Goal: Register for event/course

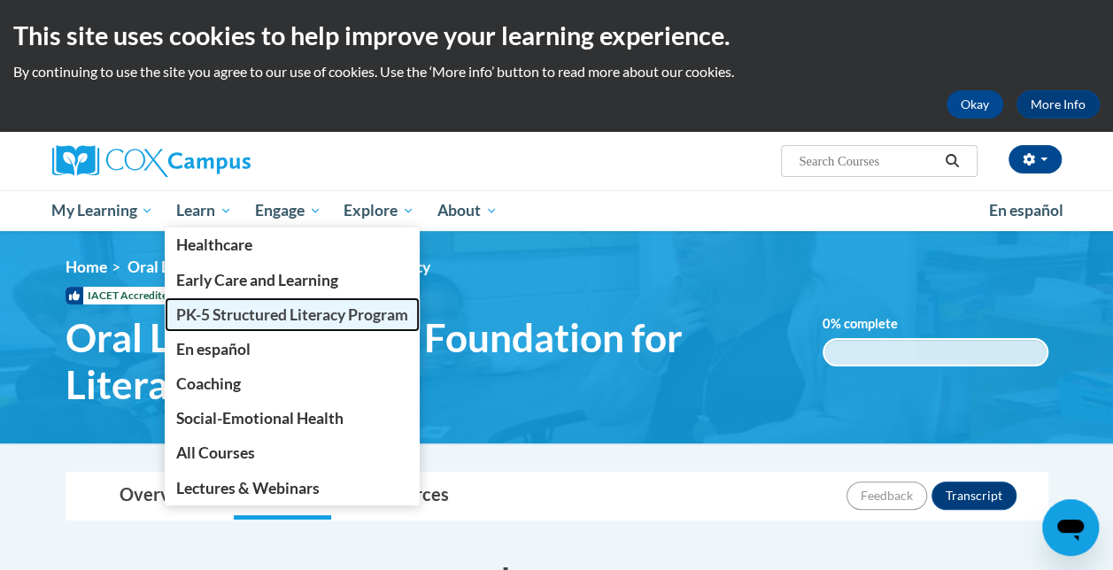
click at [216, 316] on span "PK-5 Structured Literacy Program" at bounding box center [292, 314] width 232 height 19
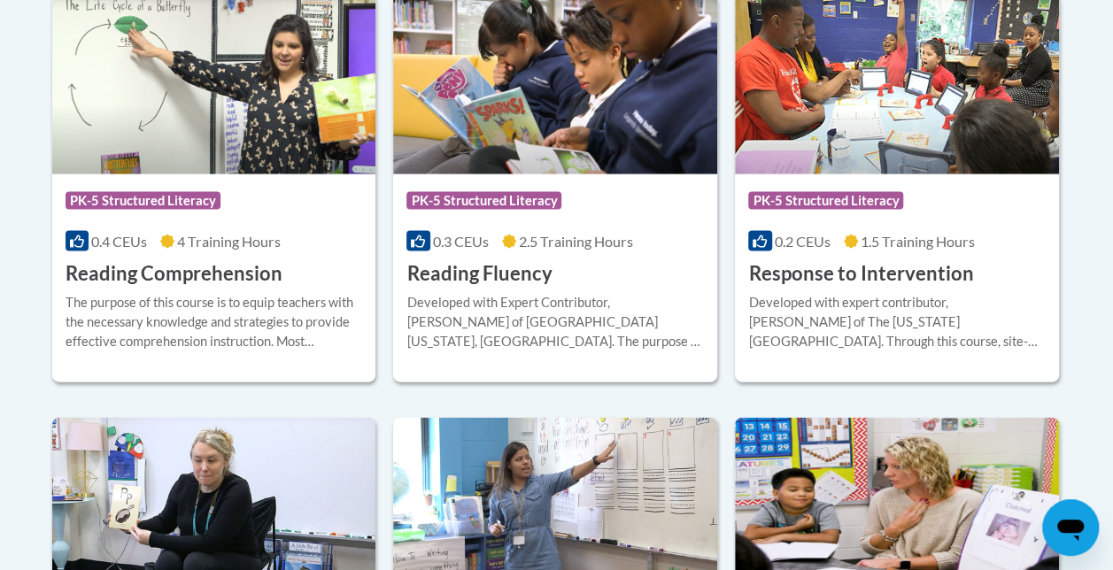
scroll to position [1744, 0]
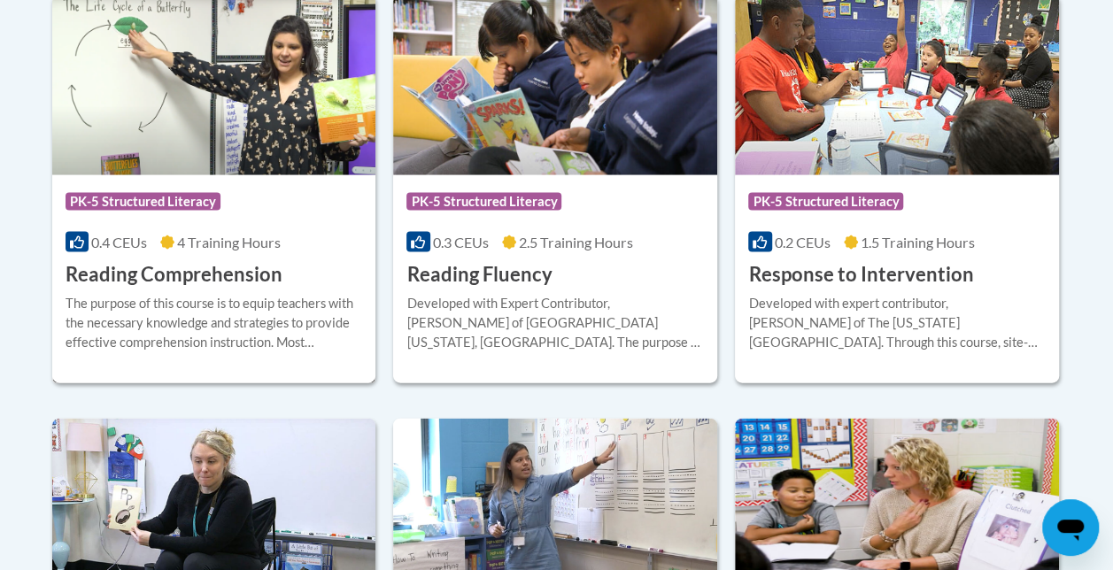
click at [197, 272] on h3 "Reading Comprehension" at bounding box center [174, 274] width 217 height 27
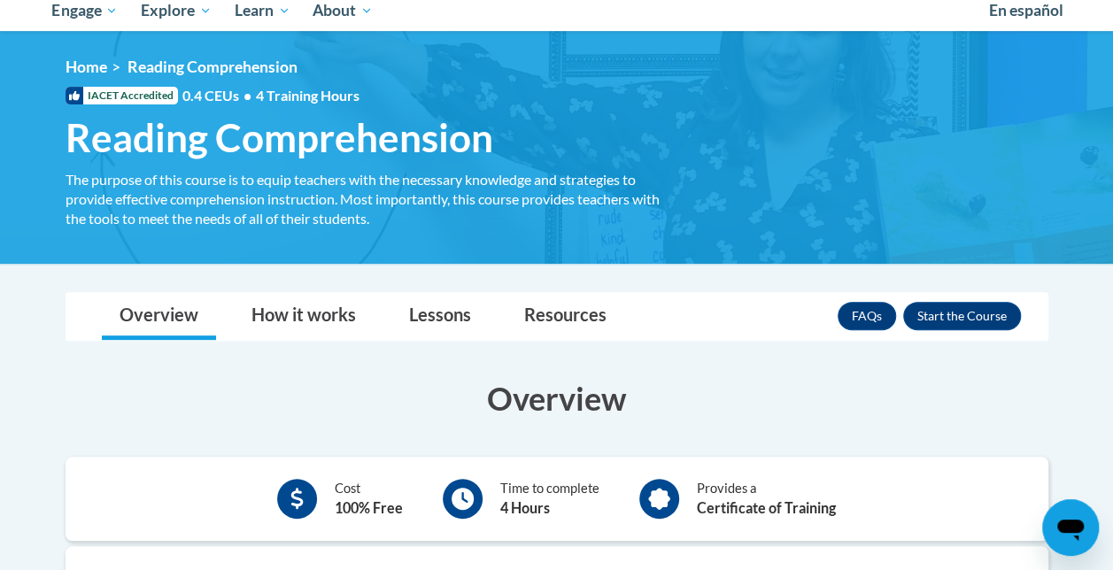
scroll to position [208, 0]
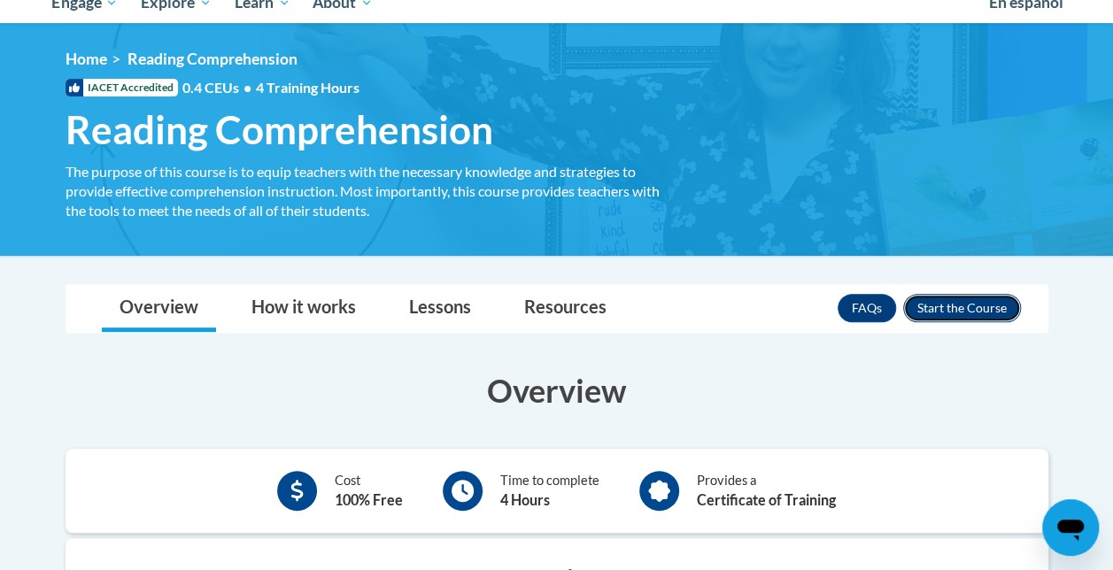
click at [945, 305] on button "Enroll" at bounding box center [962, 308] width 118 height 28
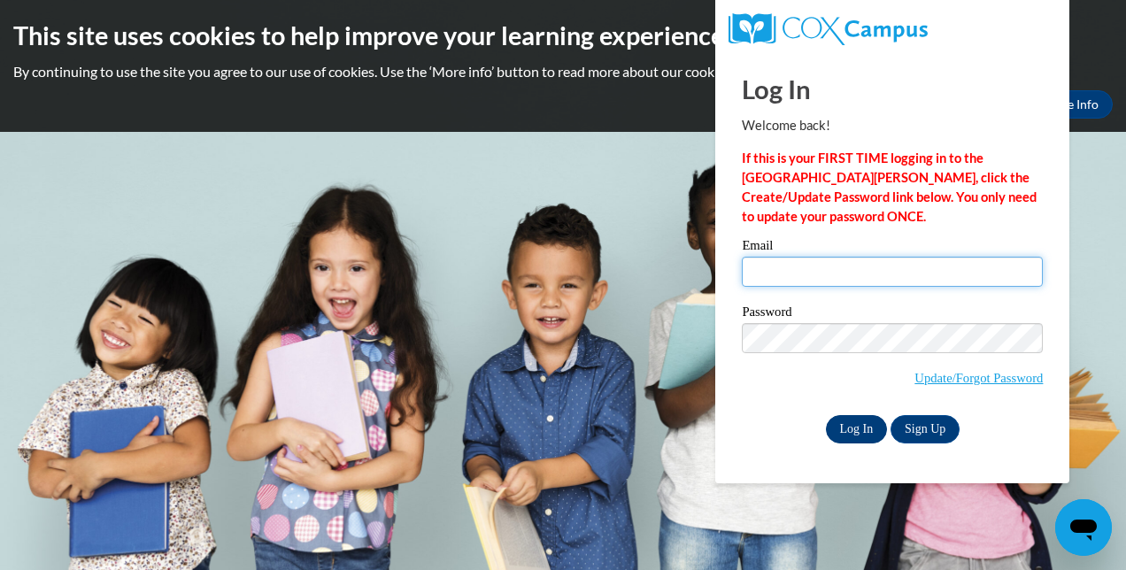
type input "shjones@atlantaunboundacademy.org"
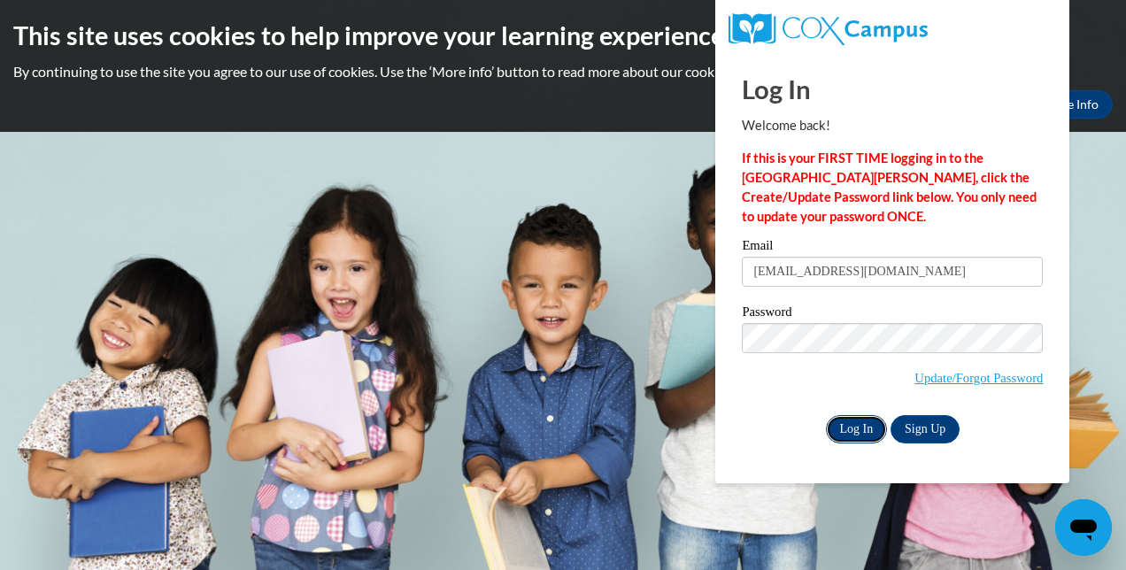
click at [860, 429] on input "Log In" at bounding box center [857, 429] width 62 height 28
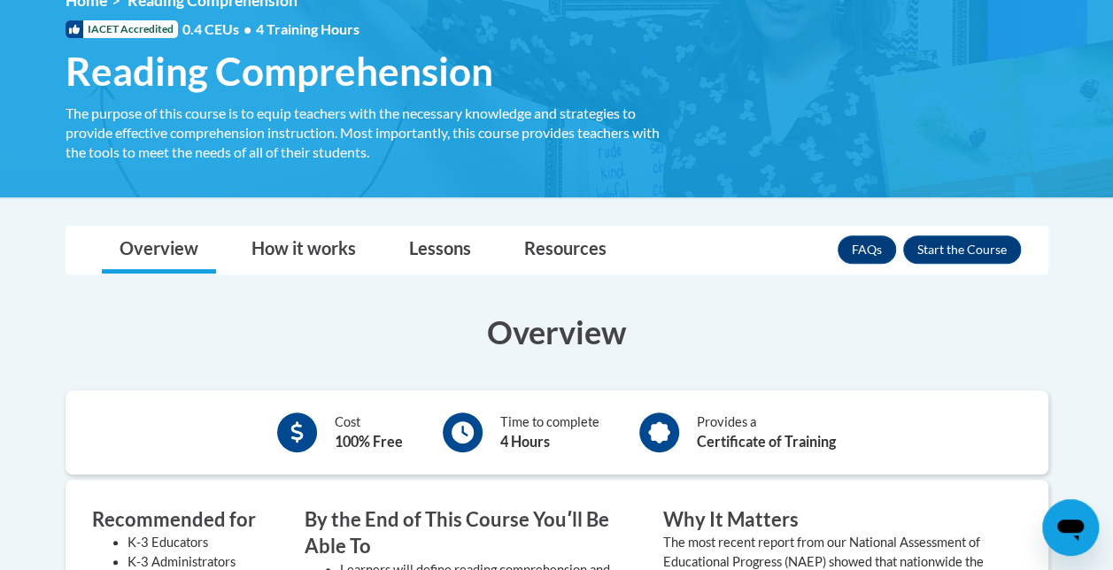
scroll to position [267, 0]
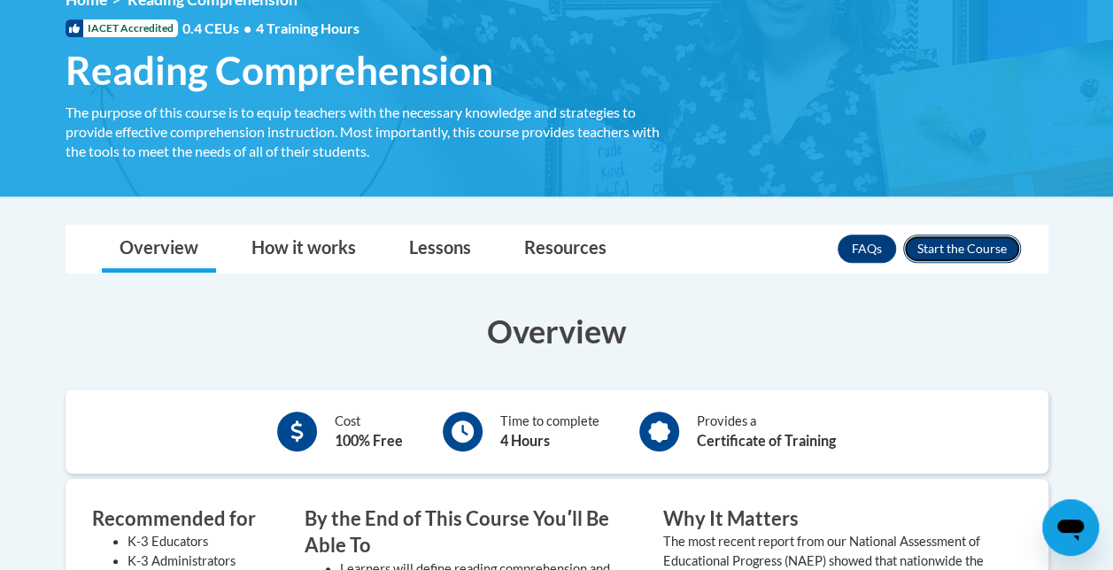
click at [940, 242] on button "Enroll" at bounding box center [962, 249] width 118 height 28
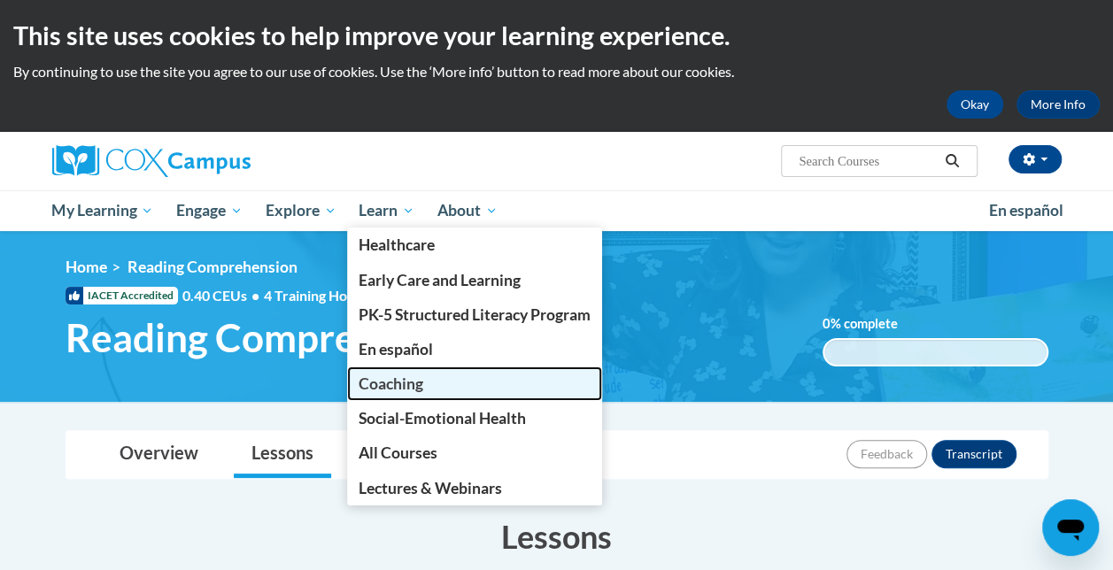
click at [382, 379] on span "Coaching" at bounding box center [390, 383] width 65 height 19
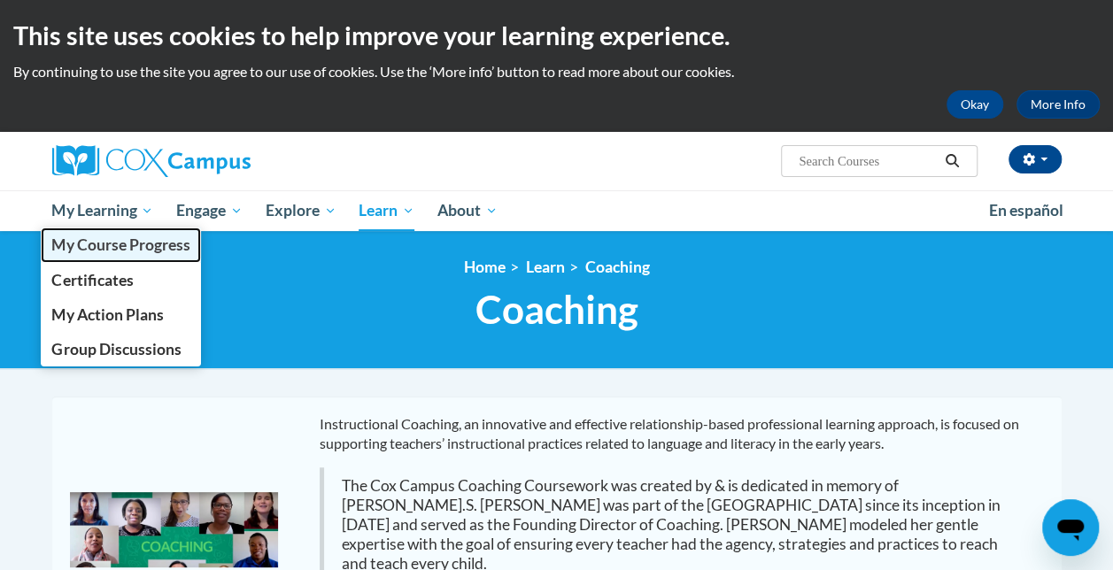
click at [124, 242] on span "My Course Progress" at bounding box center [120, 244] width 138 height 19
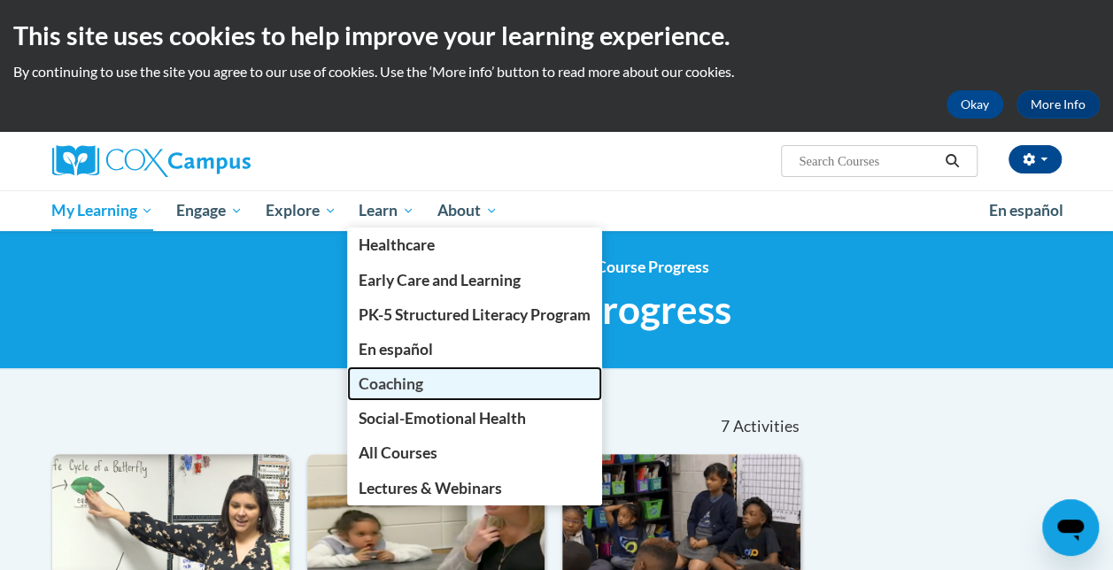
click at [384, 389] on span "Coaching" at bounding box center [390, 383] width 65 height 19
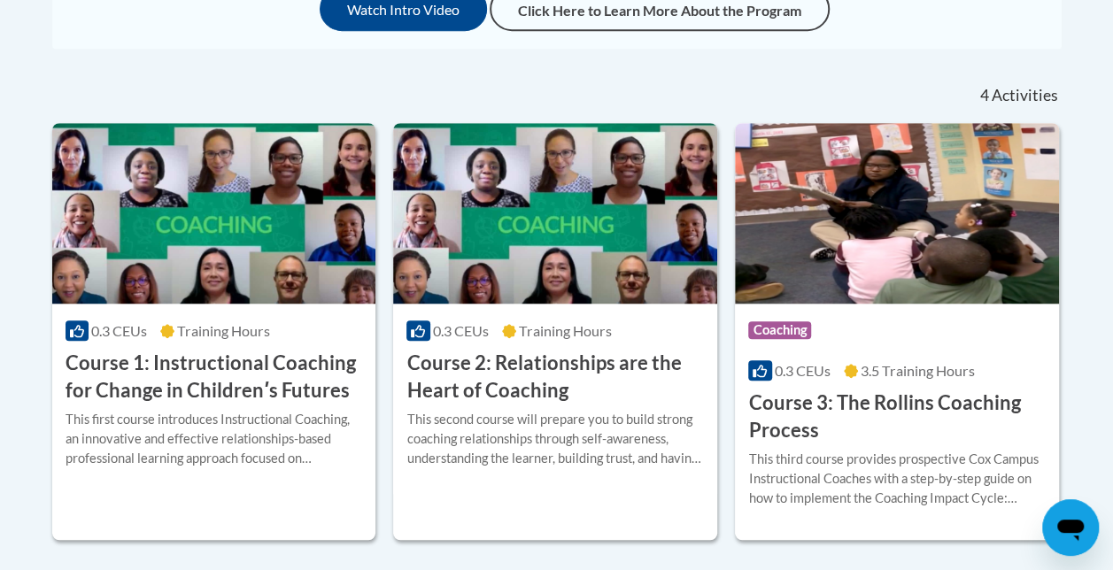
scroll to position [614, 0]
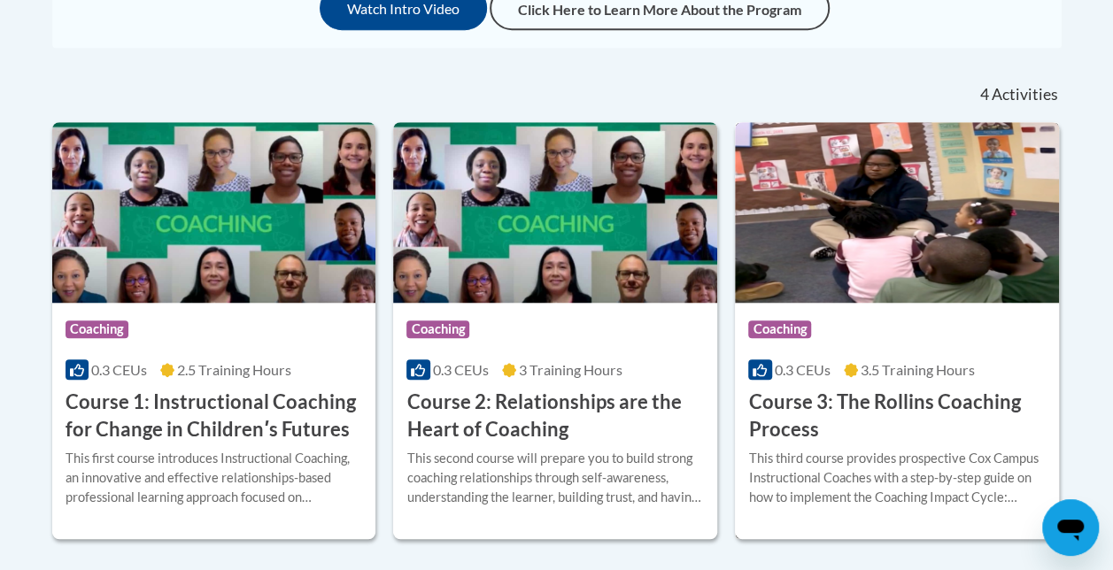
click at [890, 389] on h3 "Course 3: The Rollins Coaching Process" at bounding box center [896, 416] width 297 height 55
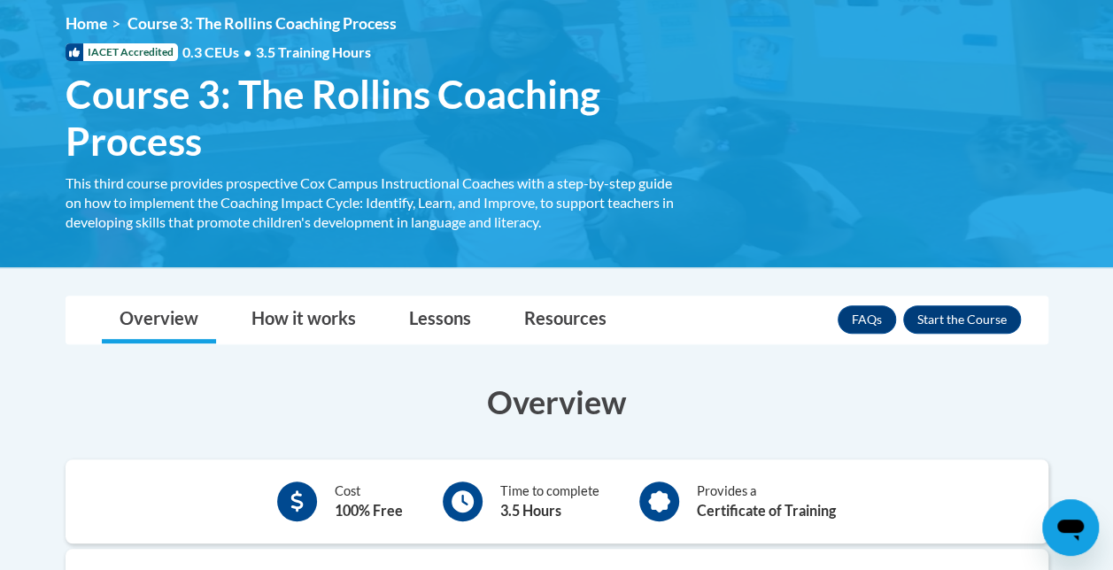
scroll to position [244, 0]
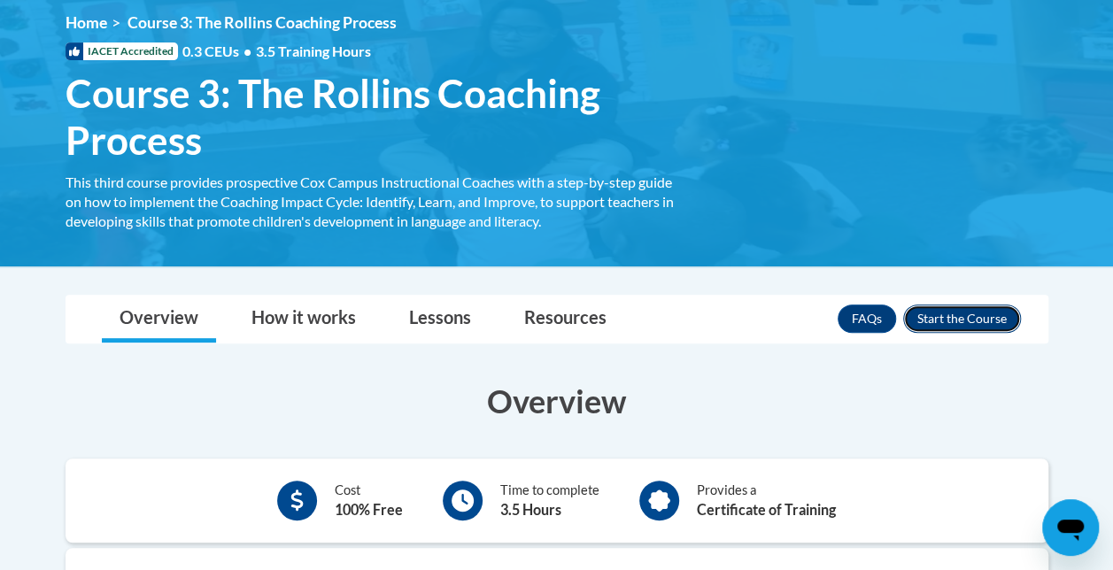
click at [957, 317] on button "Enroll" at bounding box center [962, 319] width 118 height 28
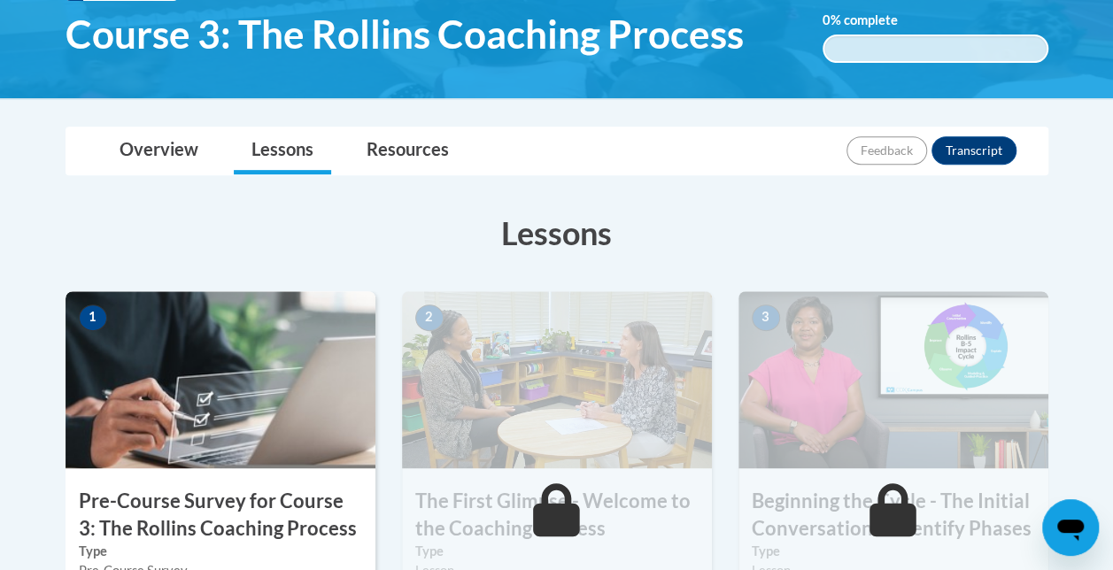
scroll to position [303, 0]
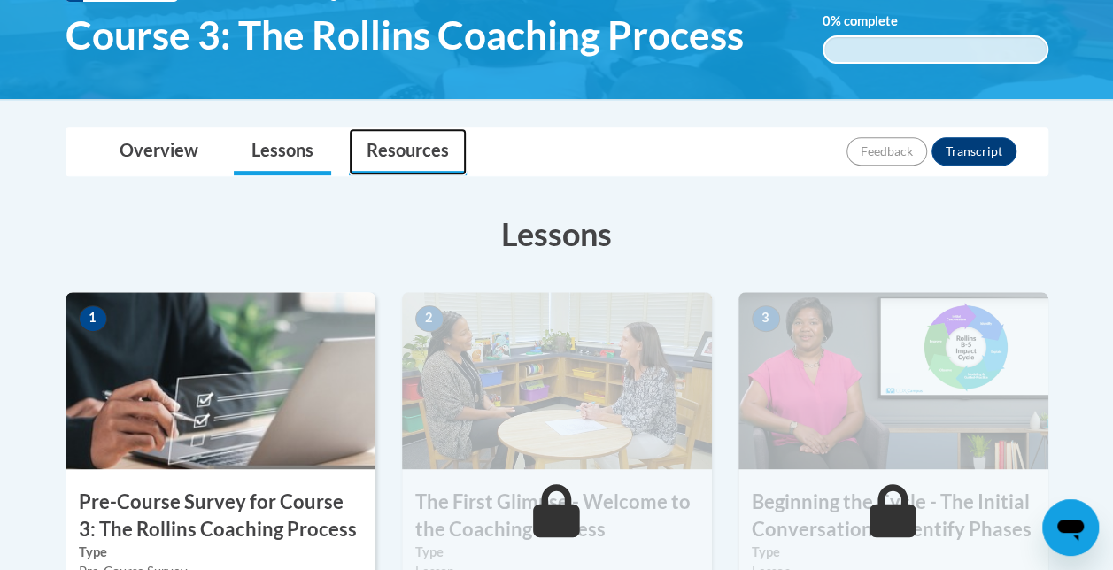
click at [418, 149] on link "Resources" at bounding box center [408, 151] width 118 height 47
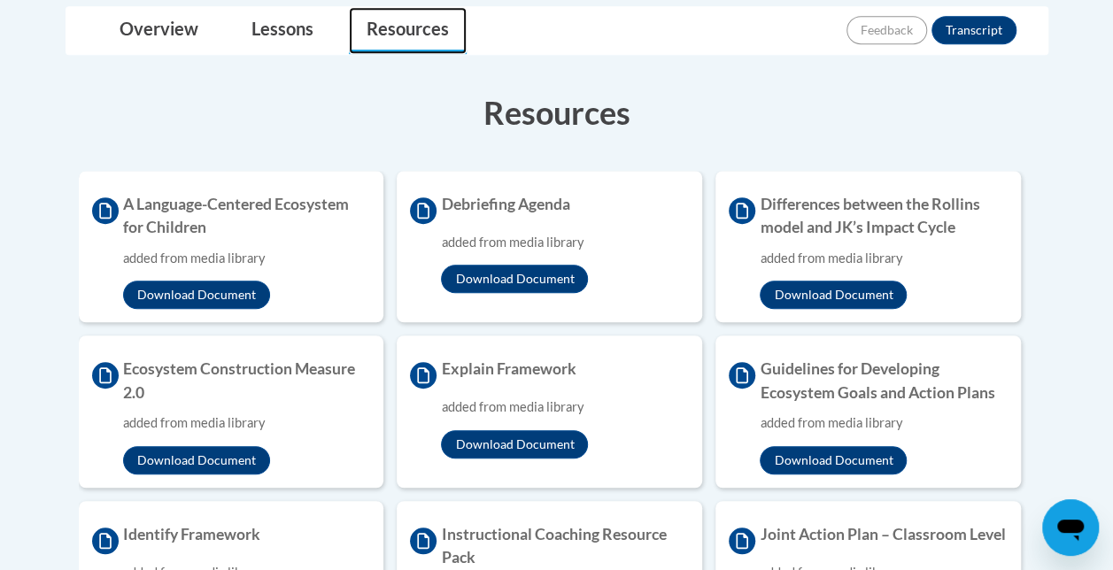
scroll to position [426, 0]
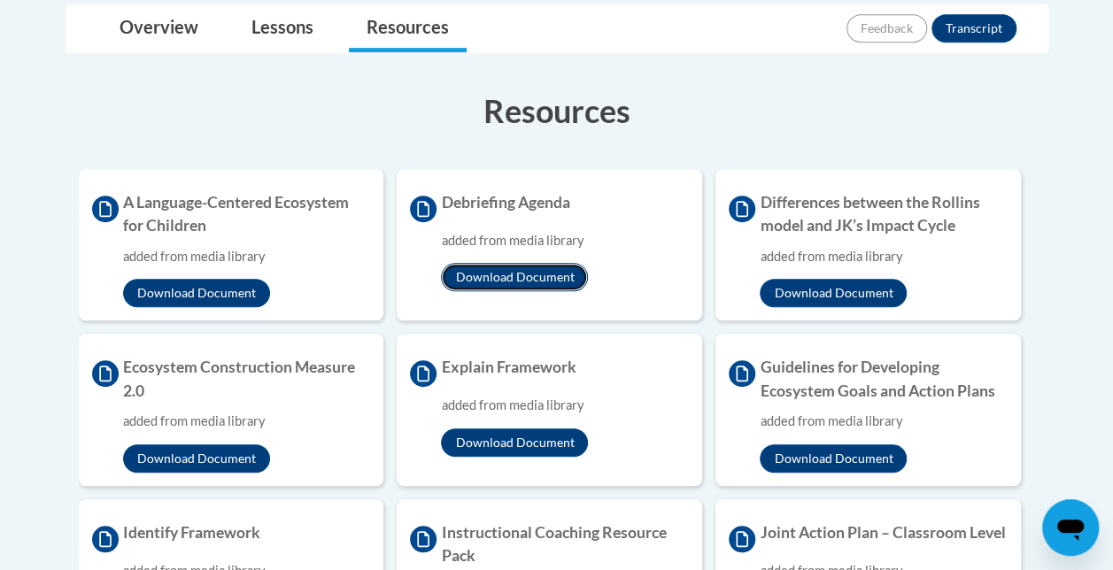
click at [492, 274] on button "Download Document" at bounding box center [514, 277] width 147 height 28
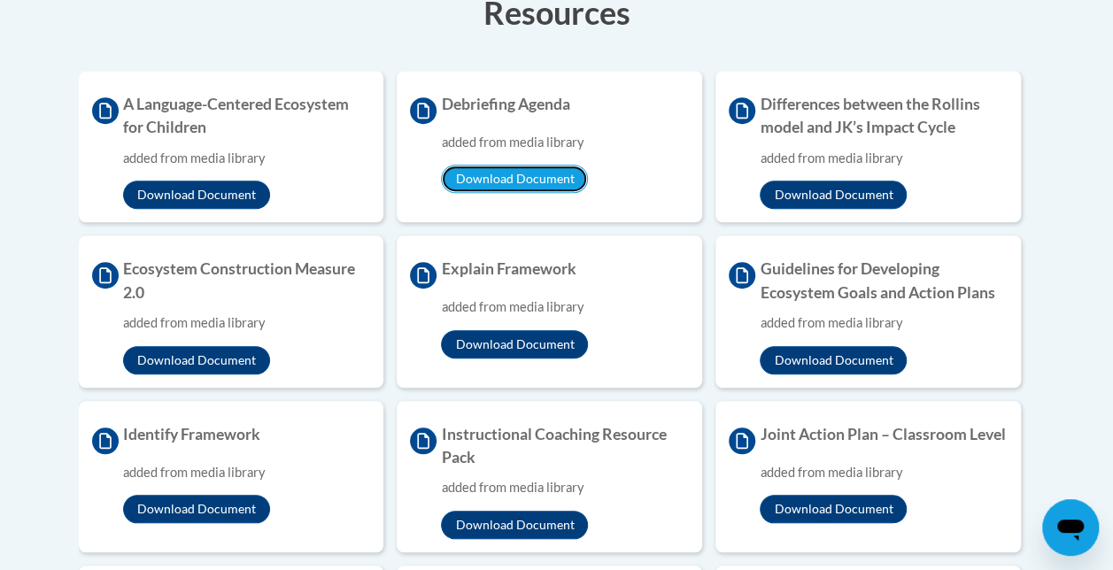
scroll to position [530, 0]
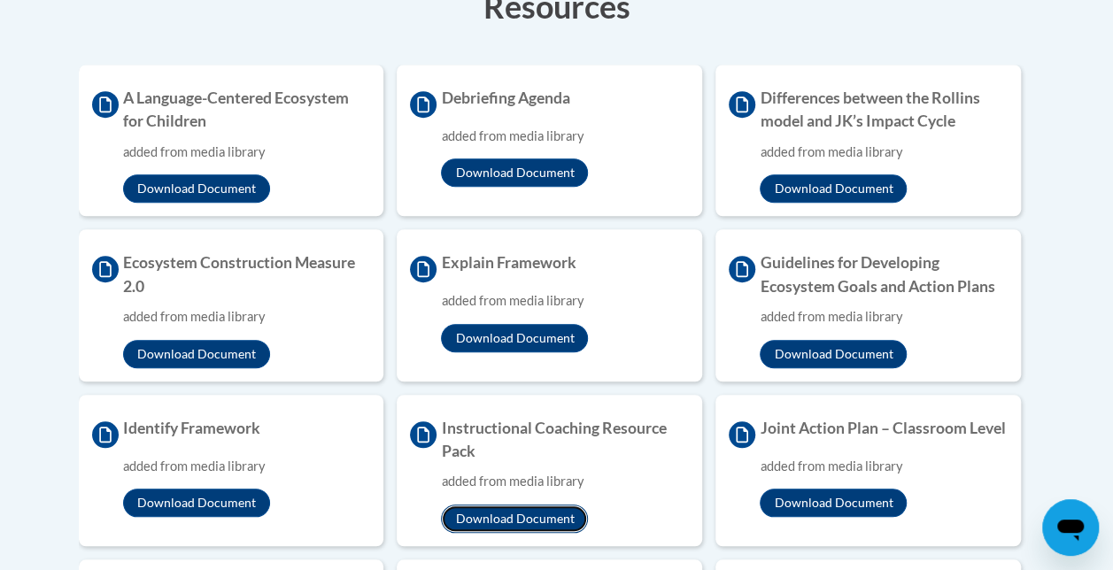
click at [514, 517] on button "Download Document" at bounding box center [514, 519] width 147 height 28
click at [180, 503] on button "Download Document" at bounding box center [196, 503] width 147 height 28
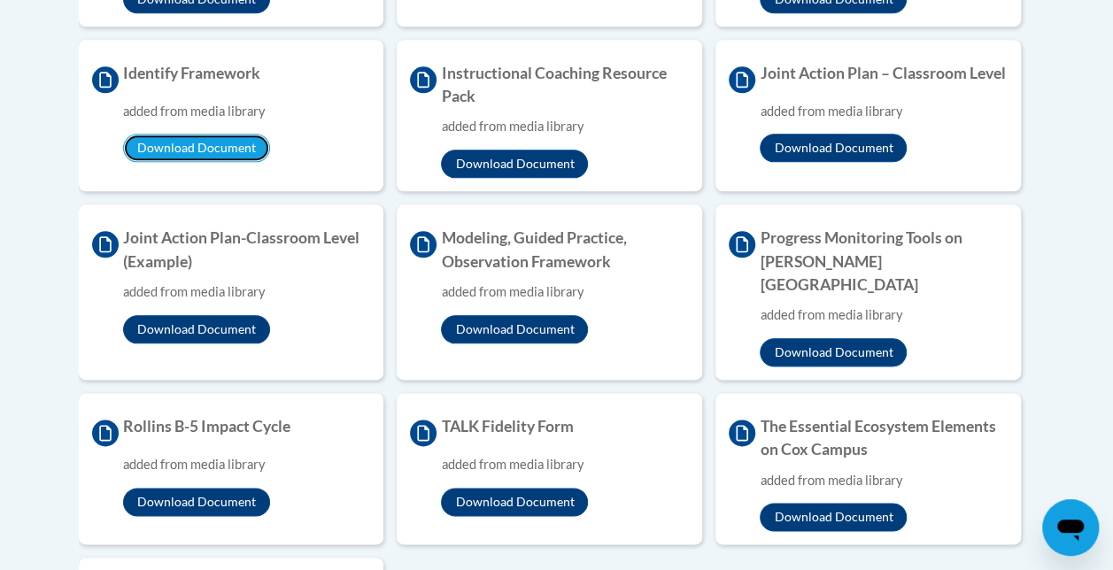
scroll to position [887, 0]
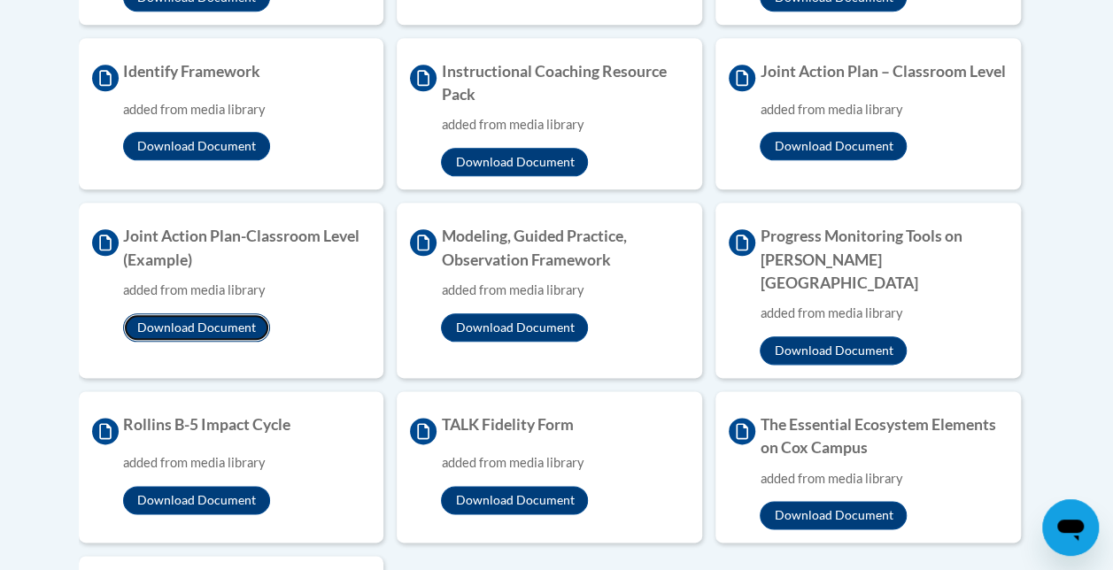
click at [212, 317] on button "Download Document" at bounding box center [196, 327] width 147 height 28
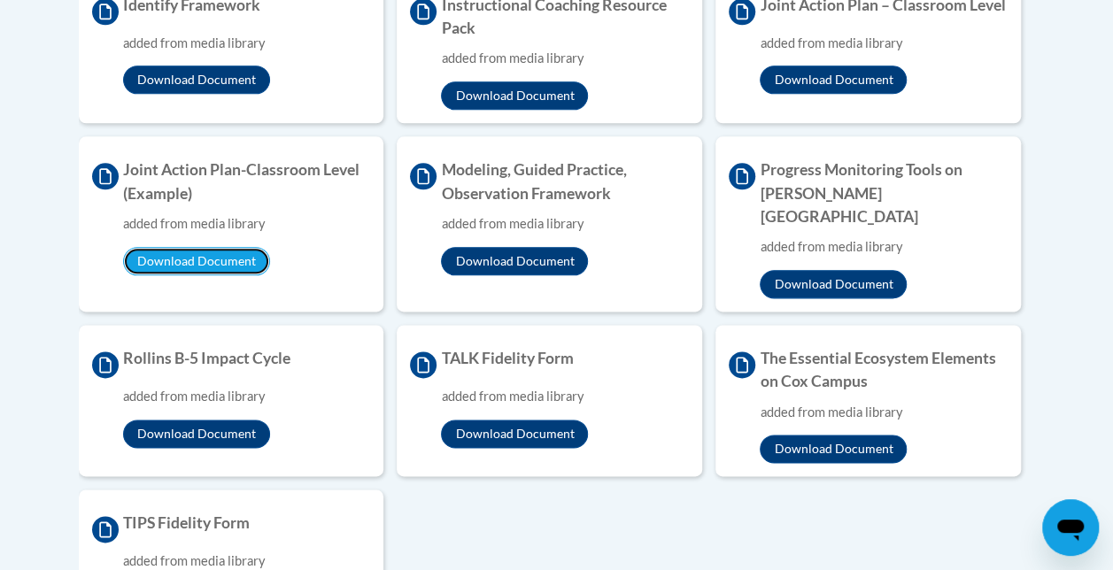
scroll to position [952, 0]
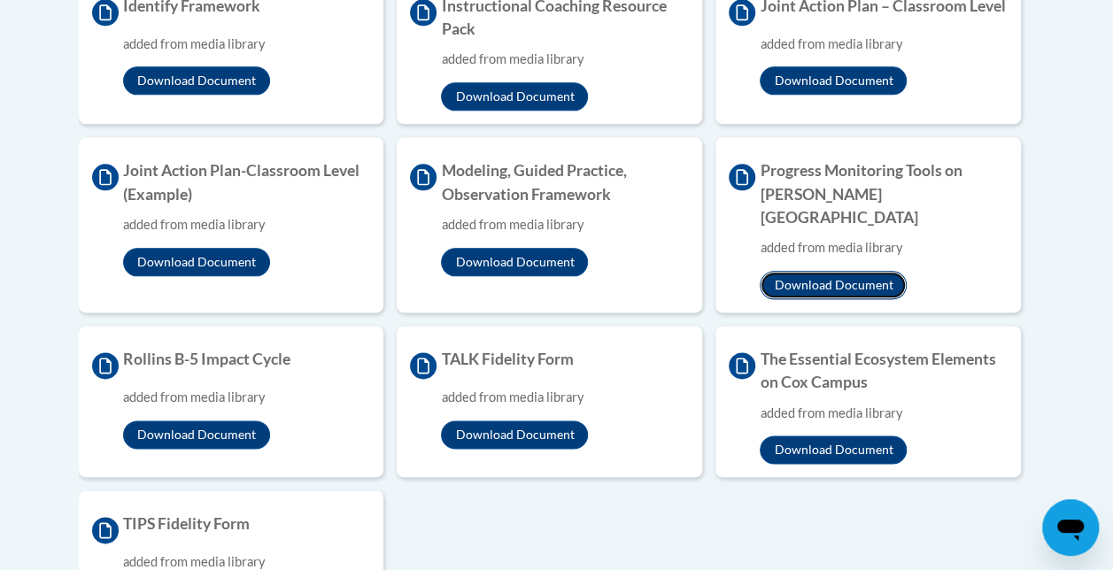
click at [790, 271] on button "Download Document" at bounding box center [832, 285] width 147 height 28
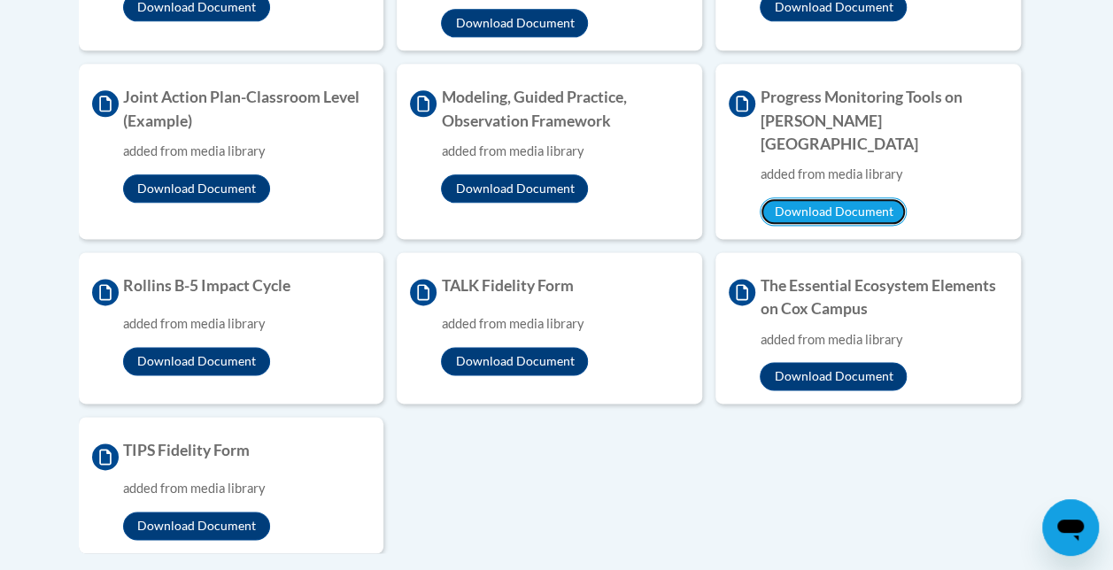
scroll to position [1023, 0]
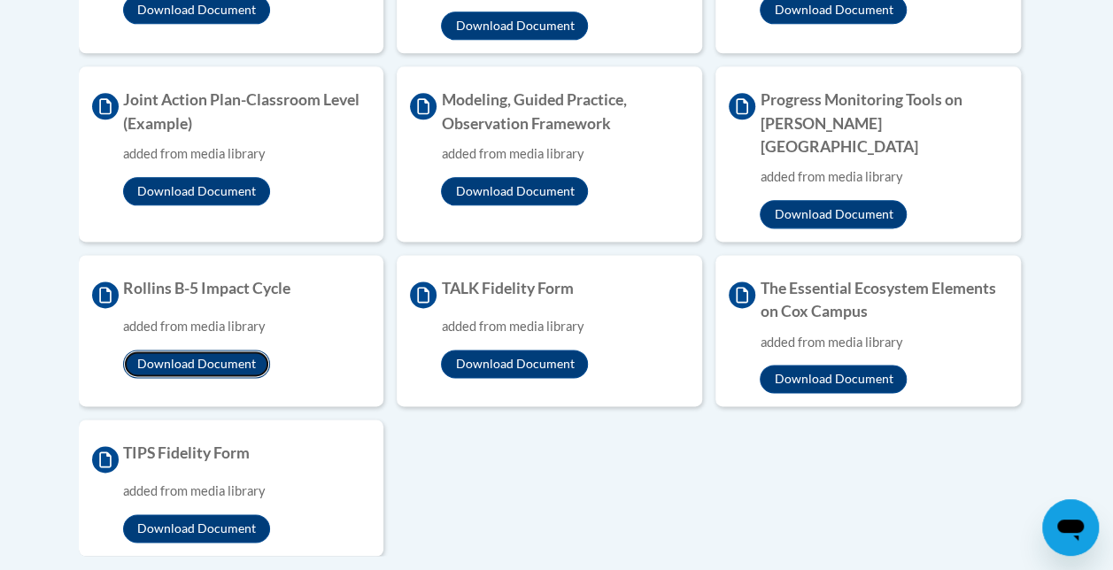
click at [198, 350] on button "Download Document" at bounding box center [196, 364] width 147 height 28
